Goal: Check status: Check status

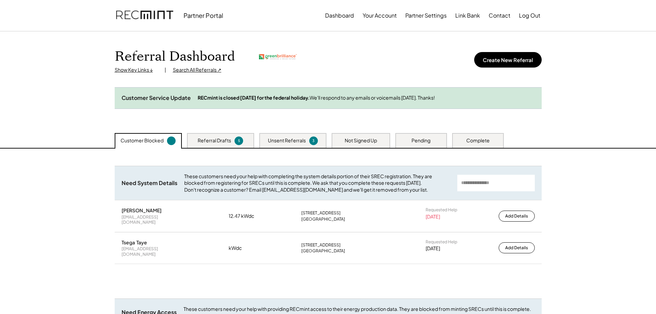
click at [205, 71] on div "Search All Referrals ↗" at bounding box center [197, 69] width 49 height 7
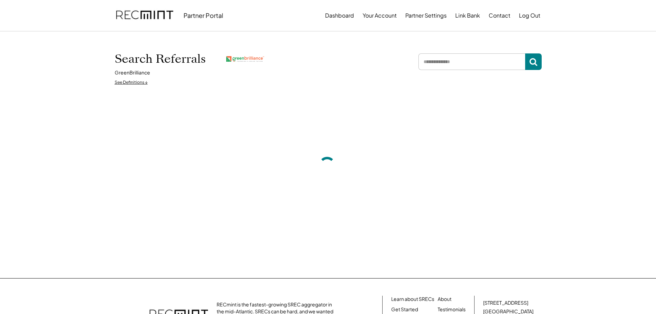
click at [447, 63] on input "input" at bounding box center [471, 61] width 107 height 17
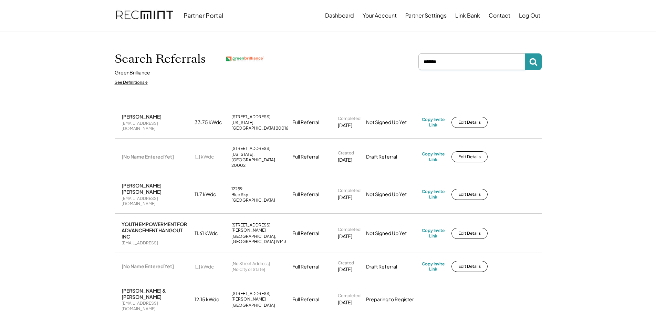
click at [537, 63] on icon at bounding box center [533, 62] width 8 height 8
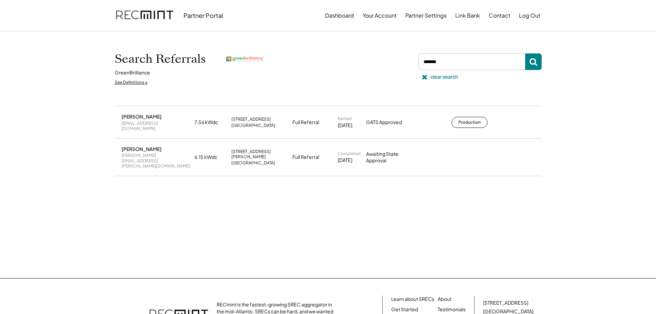
click at [454, 60] on input "input" at bounding box center [471, 61] width 107 height 17
type input "********"
click at [446, 73] on div "clear search" at bounding box center [444, 76] width 28 height 7
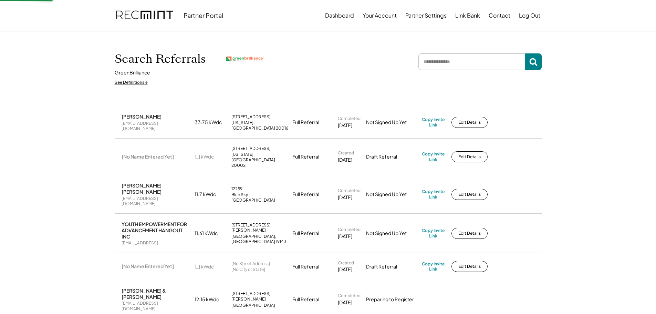
click at [454, 62] on input "input" at bounding box center [471, 61] width 107 height 17
type input "****"
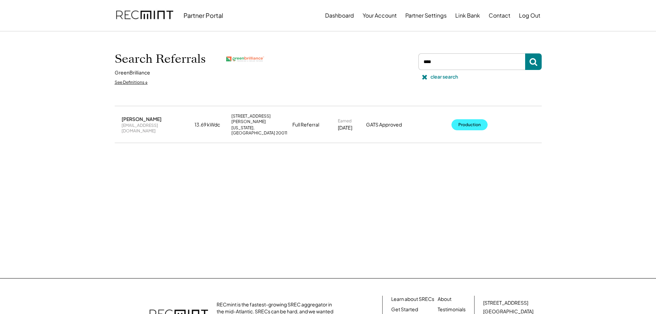
click at [472, 124] on button "Production" at bounding box center [469, 124] width 36 height 11
click at [429, 79] on button at bounding box center [424, 77] width 10 height 10
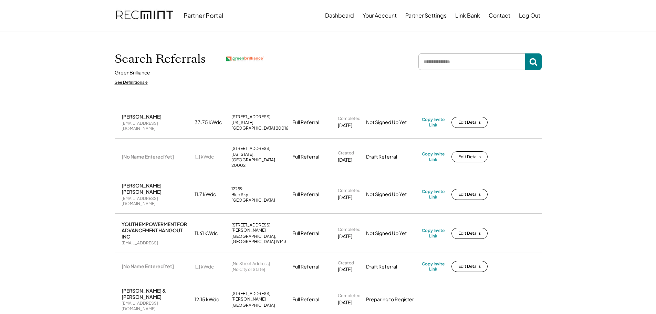
click at [432, 64] on input "input" at bounding box center [471, 61] width 107 height 17
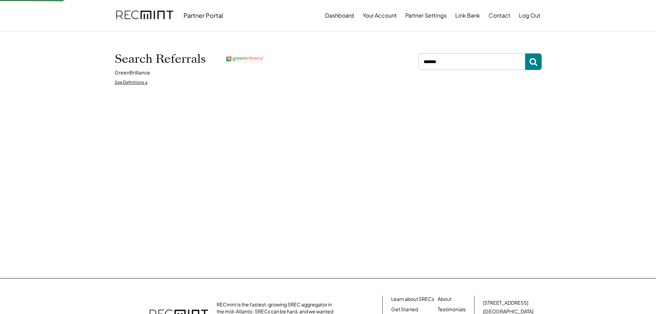
click at [426, 63] on input "input" at bounding box center [471, 61] width 107 height 17
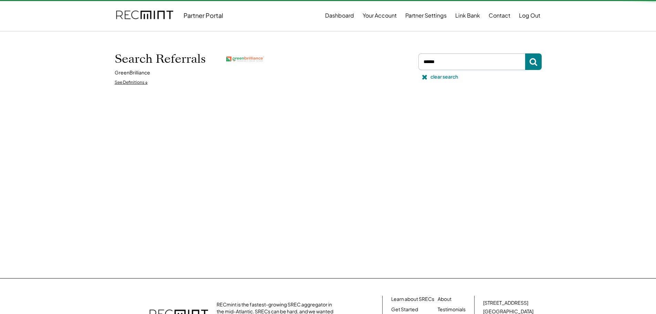
type input "******"
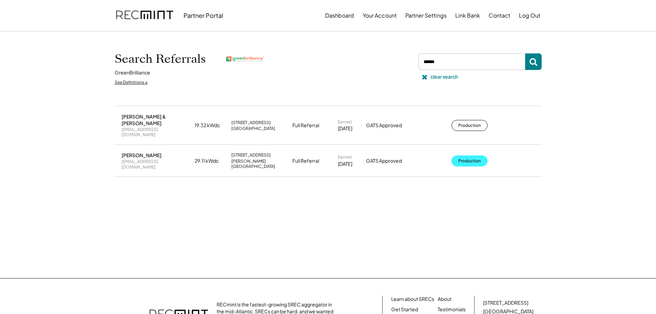
click at [467, 155] on button "Production" at bounding box center [469, 160] width 36 height 11
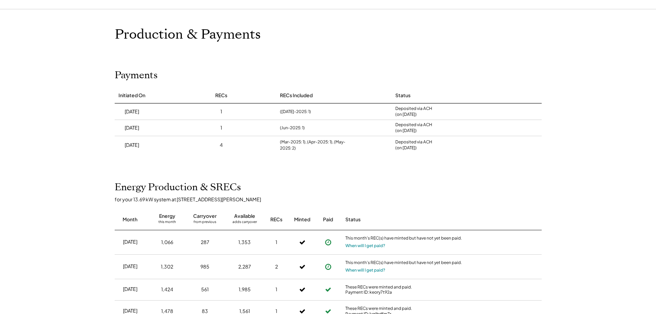
scroll to position [23, 0]
click at [326, 266] on icon at bounding box center [328, 265] width 7 height 7
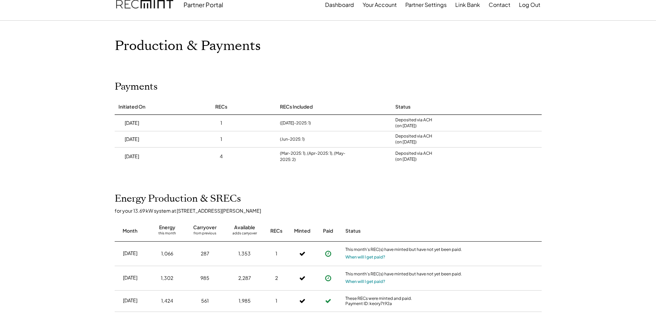
scroll to position [0, 0]
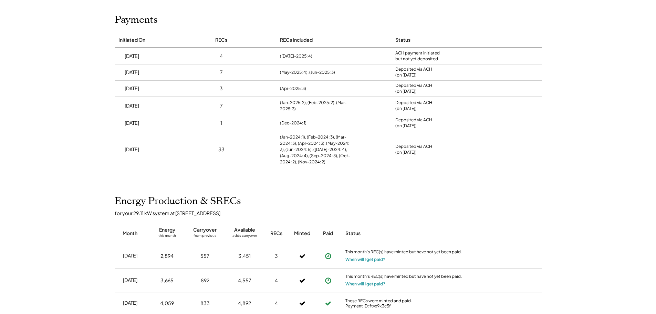
scroll to position [69, 0]
